Goal: Transaction & Acquisition: Obtain resource

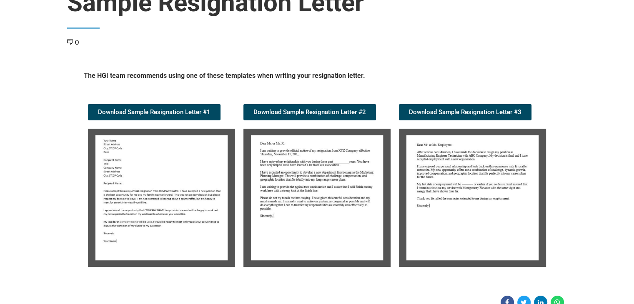
scroll to position [102, 0]
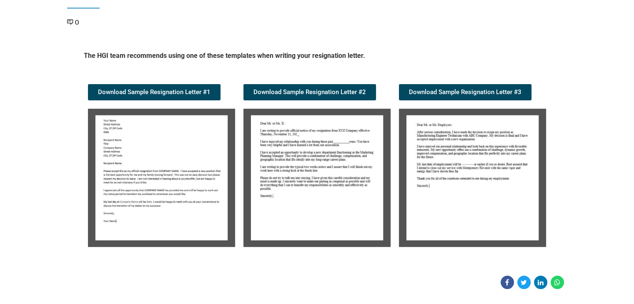
click at [164, 152] on img at bounding box center [161, 178] width 147 height 138
click at [173, 90] on span "Download Sample Resignation Letter #1" at bounding box center [154, 92] width 113 height 6
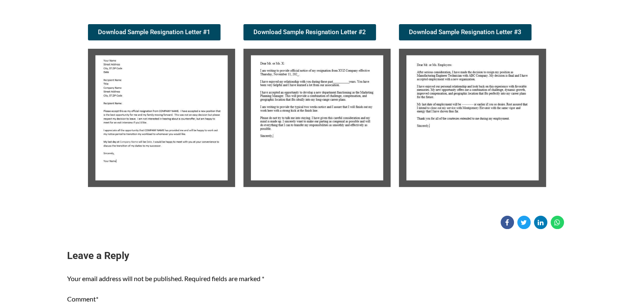
scroll to position [136, 0]
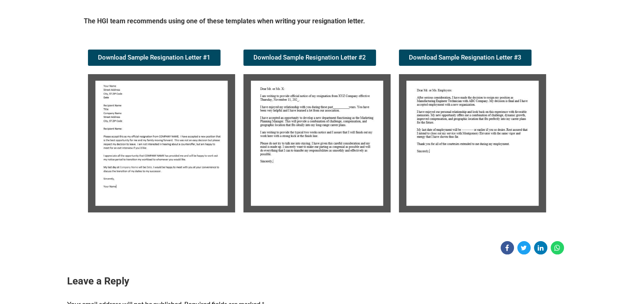
click at [490, 126] on img at bounding box center [472, 143] width 147 height 138
click at [461, 58] on span "Download Sample Resignation Letter #3" at bounding box center [465, 58] width 113 height 6
